Goal: Navigation & Orientation: Find specific page/section

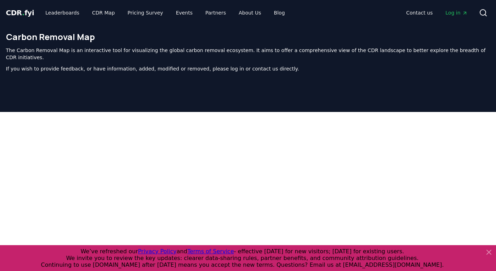
scroll to position [109, 0]
click at [64, 12] on link "Leaderboards" at bounding box center [62, 12] width 45 height 13
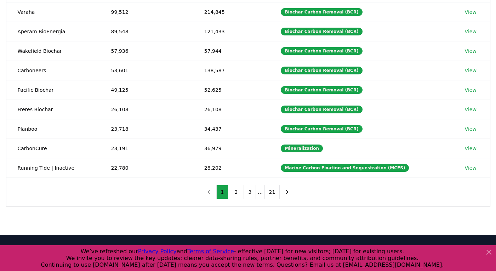
scroll to position [208, 0]
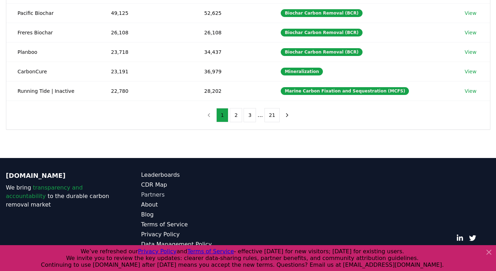
click at [149, 194] on link "Partners" at bounding box center [194, 194] width 107 height 8
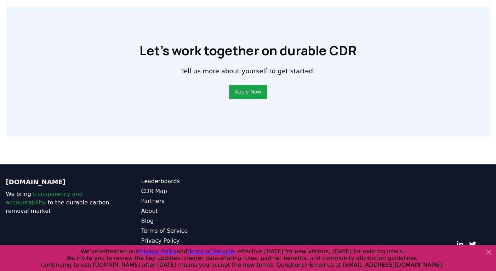
scroll to position [543, 0]
